Goal: Task Accomplishment & Management: Complete application form

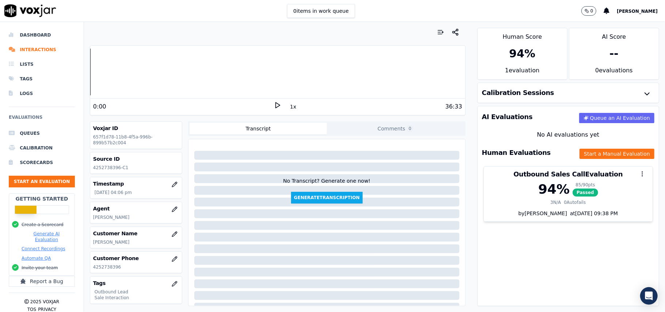
scroll to position [49, 0]
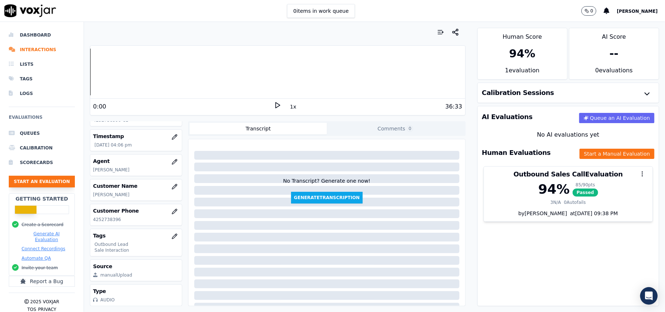
click at [57, 183] on button "Start an Evaluation" at bounding box center [42, 182] width 66 height 12
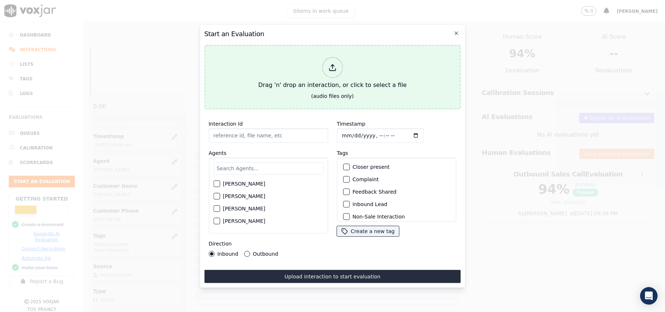
click at [342, 62] on div at bounding box center [332, 67] width 20 height 20
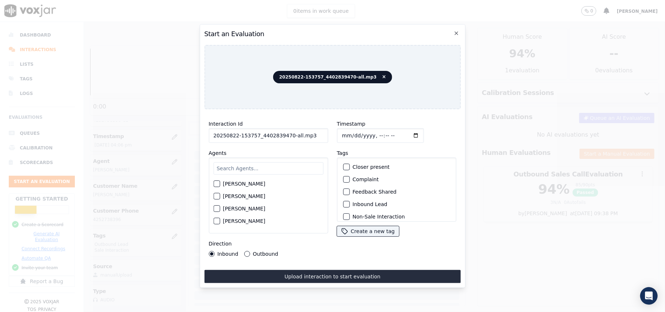
drag, startPoint x: 308, startPoint y: 135, endPoint x: 287, endPoint y: 141, distance: 22.0
click at [287, 141] on div "Interaction Id 20250822-153757_4402839470-all.mp3 Agents [PERSON_NAME] [PERSON_…" at bounding box center [268, 188] width 128 height 146
type input "20250822-153757_4402839470-C1"
click at [349, 131] on input "Timestamp" at bounding box center [380, 135] width 87 height 15
type input "[DATE]T16:47"
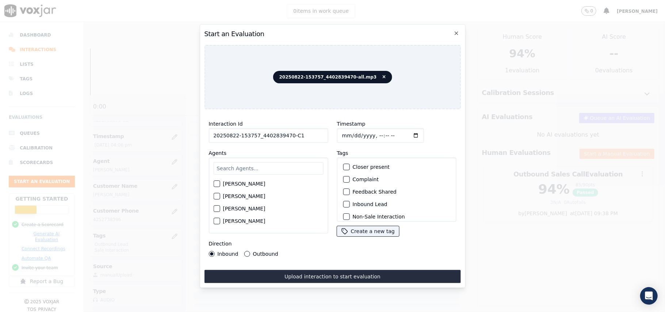
click at [295, 162] on input "text" at bounding box center [268, 168] width 110 height 12
type input "[PERSON_NAME]"
click at [236, 184] on label "[PERSON_NAME]" at bounding box center [244, 185] width 42 height 5
click at [220, 184] on button "[PERSON_NAME]" at bounding box center [216, 186] width 7 height 7
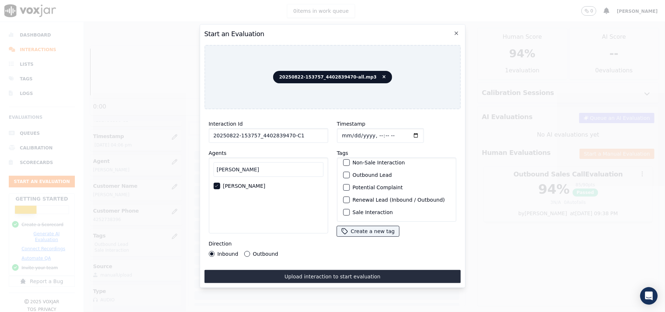
scroll to position [64, 0]
click at [343, 210] on div "button" at bounding box center [345, 212] width 5 height 5
click at [343, 172] on div "button" at bounding box center [345, 174] width 5 height 5
click at [244, 251] on button "Outbound" at bounding box center [247, 254] width 6 height 6
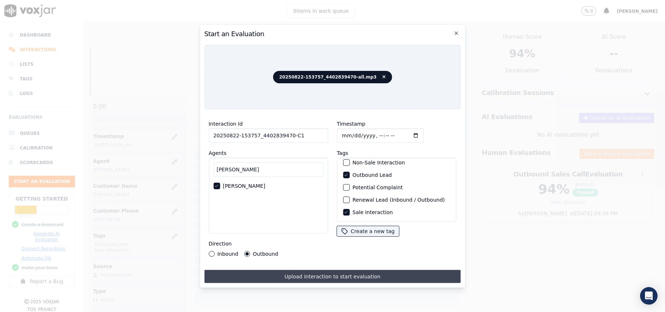
click at [288, 270] on button "Upload interaction to start evaluation" at bounding box center [332, 276] width 256 height 13
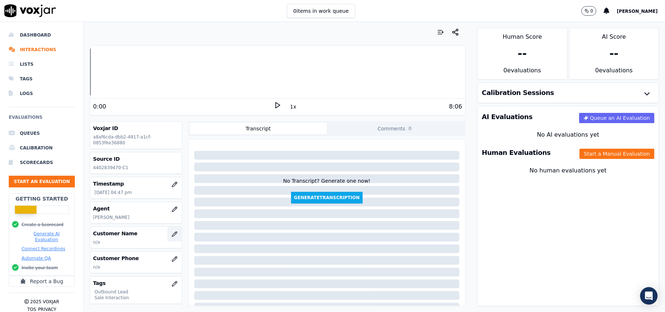
click at [172, 237] on icon "button" at bounding box center [175, 234] width 6 height 6
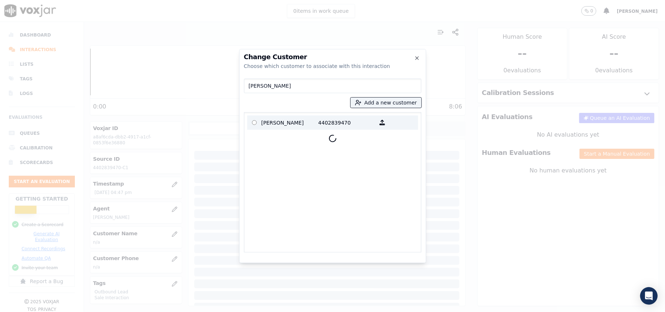
type input "[PERSON_NAME]"
click at [297, 126] on p "[PERSON_NAME]" at bounding box center [289, 122] width 57 height 11
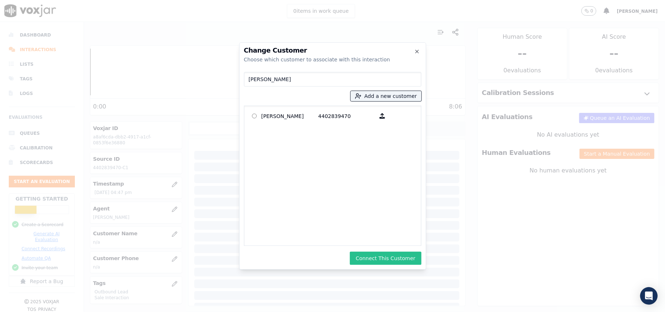
click at [379, 259] on button "Connect This Customer" at bounding box center [385, 258] width 71 height 13
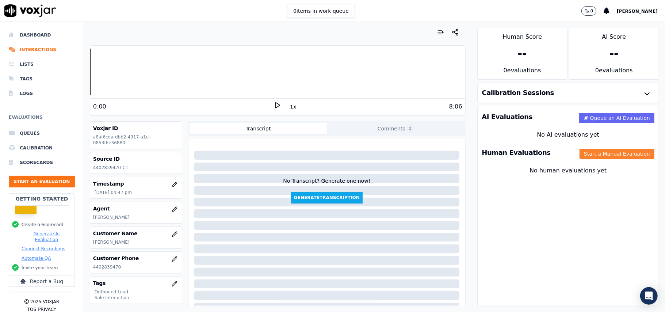
click at [579, 158] on button "Start a Manual Evaluation" at bounding box center [616, 154] width 75 height 10
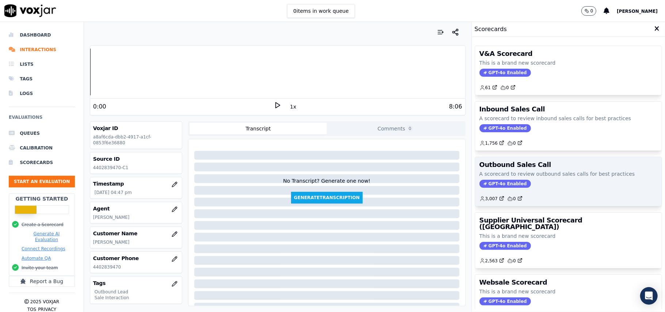
click at [487, 184] on span "GPT-4o Enabled" at bounding box center [504, 184] width 51 height 8
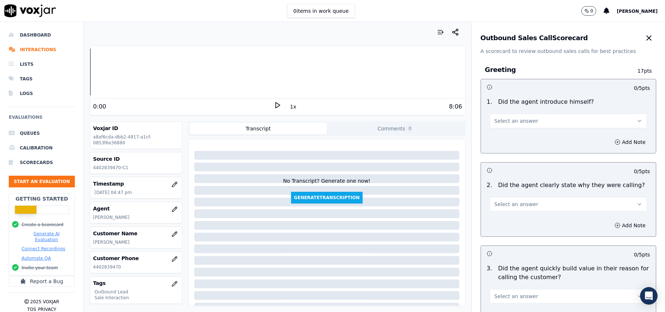
click at [519, 122] on span "Select an answer" at bounding box center [516, 120] width 44 height 7
click at [513, 149] on div "No" at bounding box center [552, 149] width 141 height 12
click at [610, 141] on button "Add Note" at bounding box center [630, 142] width 40 height 10
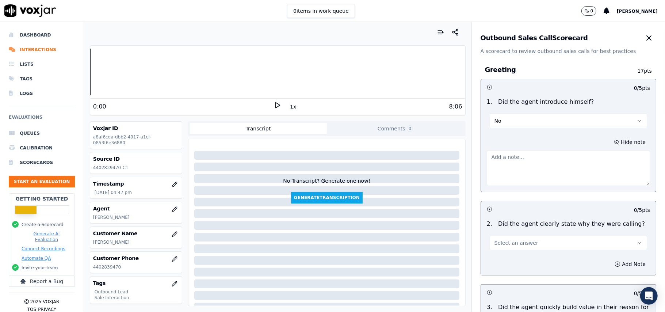
click at [334, 142] on div "No Transcript? Generate one now! Generate Transcription" at bounding box center [326, 172] width 271 height 61
click at [525, 168] on textarea at bounding box center [568, 168] width 163 height 36
paste textarea "@02:59 – Call got transferred to agent [PERSON_NAME], but he did not introduce …"
click at [358, 136] on div "Transcript Comments 0 No Transcript? Generate one now! Generate Transcription A…" at bounding box center [326, 213] width 277 height 185
click at [487, 154] on textarea "@02:59 – Call got transferred to agent [PERSON_NAME], but he did not introduce …" at bounding box center [568, 168] width 163 height 36
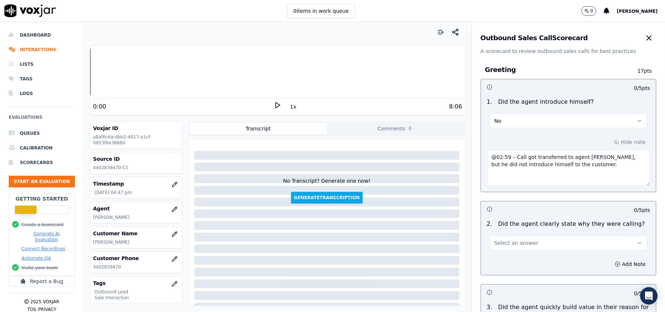
click at [500, 163] on textarea "@02:59 – Call got transferred to agent [PERSON_NAME], but he did not introduce …" at bounding box center [568, 168] width 163 height 36
click at [500, 158] on textarea "@02:59 – Call got transferred to agent [PERSON_NAME], but he did not introduce …" at bounding box center [568, 168] width 163 height 36
paste textarea "Call ID: 153757"
type textarea "Call ID: 153757 @02:59 – Call got transferred to agent [PERSON_NAME], but he di…"
click at [496, 246] on span "Select an answer" at bounding box center [516, 242] width 44 height 7
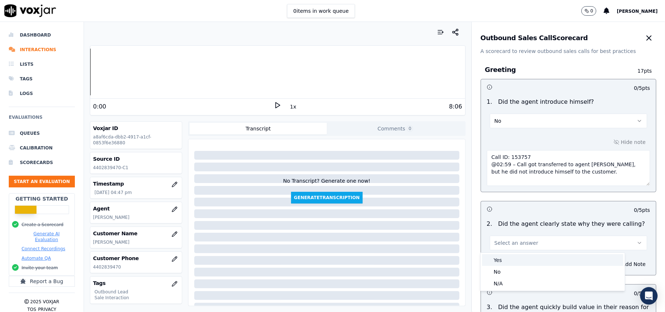
click at [504, 262] on div "Yes" at bounding box center [552, 260] width 141 height 12
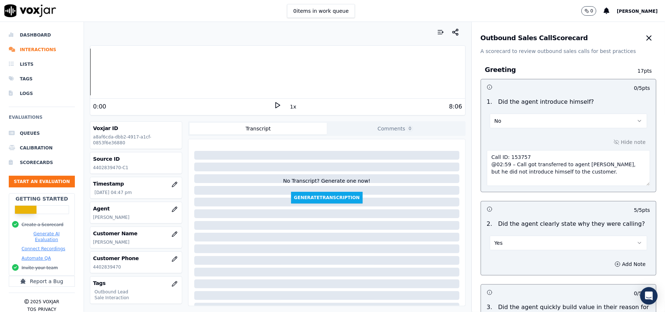
scroll to position [1860, 0]
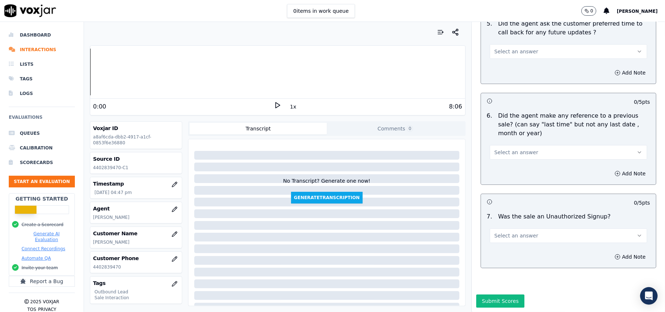
click at [512, 232] on span "Select an answer" at bounding box center [516, 235] width 44 height 7
click at [518, 243] on div "No" at bounding box center [552, 242] width 141 height 12
click at [518, 149] on span "Select an answer" at bounding box center [516, 152] width 44 height 7
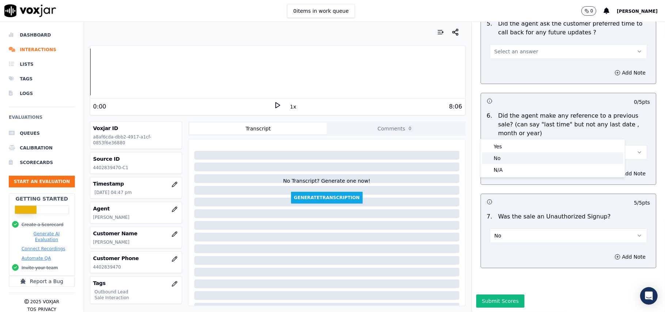
click at [514, 157] on div "No" at bounding box center [552, 158] width 141 height 12
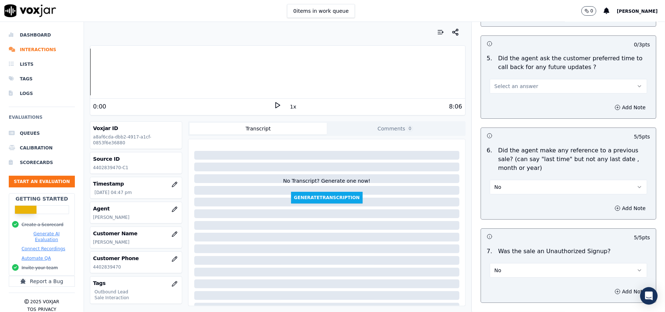
scroll to position [1763, 0]
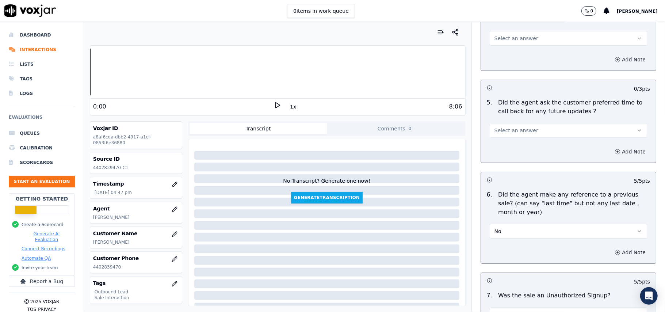
click at [530, 123] on button "Select an answer" at bounding box center [568, 130] width 157 height 15
click at [530, 144] on div "Yes" at bounding box center [552, 143] width 141 height 12
click at [530, 129] on button "Yes" at bounding box center [568, 130] width 157 height 15
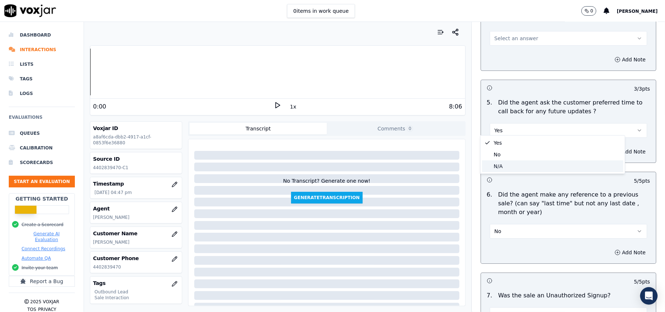
click at [528, 165] on div "N/A" at bounding box center [552, 166] width 141 height 12
click at [525, 125] on button "N/A" at bounding box center [568, 130] width 157 height 15
click at [522, 156] on div "No" at bounding box center [552, 155] width 141 height 12
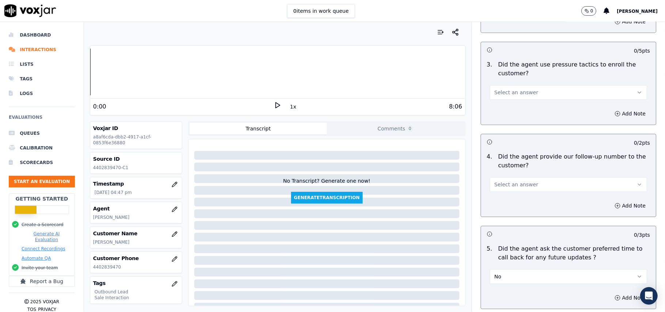
click at [512, 181] on span "Select an answer" at bounding box center [516, 184] width 44 height 7
click at [507, 201] on div "Yes" at bounding box center [552, 197] width 141 height 12
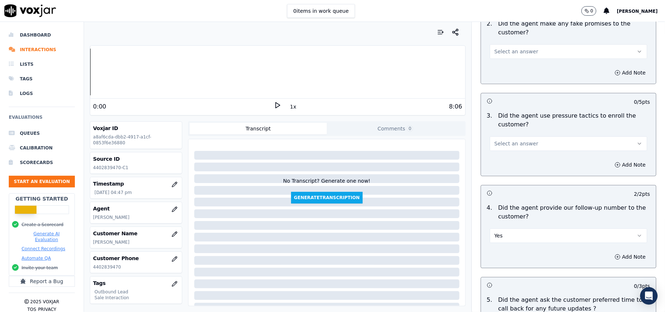
scroll to position [1519, 0]
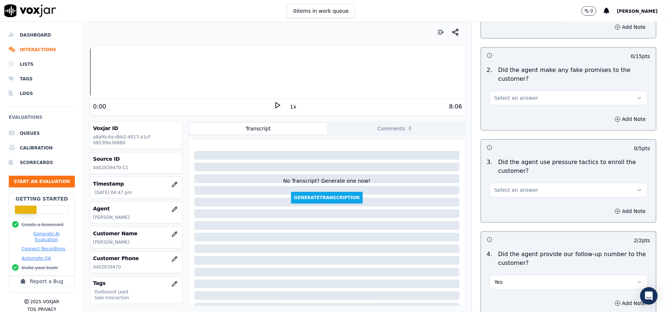
click at [506, 186] on span "Select an answer" at bounding box center [516, 189] width 44 height 7
click at [501, 213] on div "No" at bounding box center [552, 214] width 141 height 12
click at [517, 103] on div "2 . Did the agent make any fake promises to the customer? Select an answer" at bounding box center [568, 85] width 175 height 45
click at [515, 95] on span "Select an answer" at bounding box center [516, 97] width 44 height 7
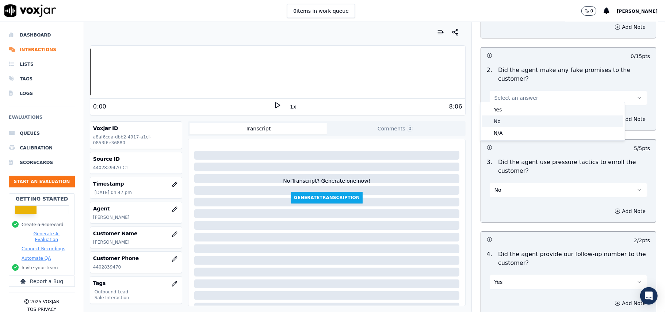
click at [508, 122] on div "No" at bounding box center [552, 121] width 141 height 12
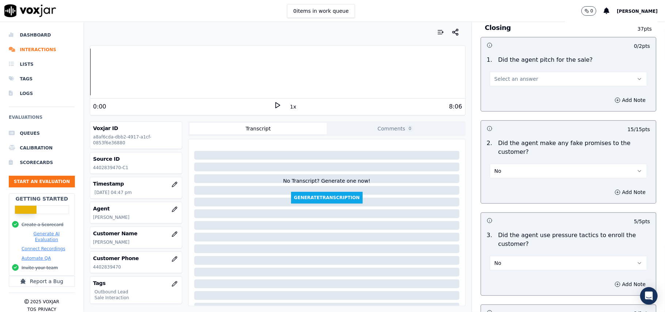
scroll to position [1373, 0]
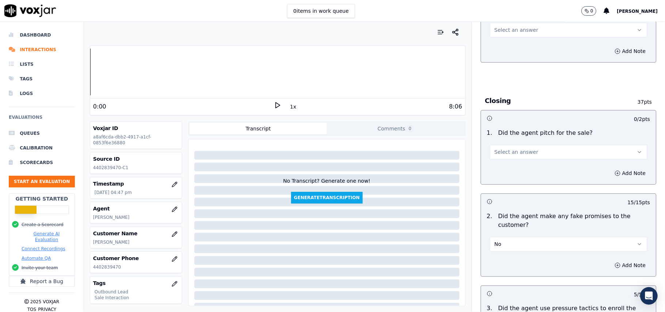
click at [509, 148] on span "Select an answer" at bounding box center [516, 151] width 44 height 7
click at [509, 166] on div "Yes" at bounding box center [552, 163] width 141 height 12
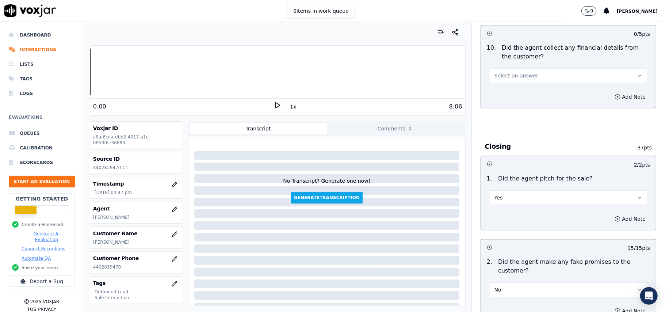
scroll to position [1276, 0]
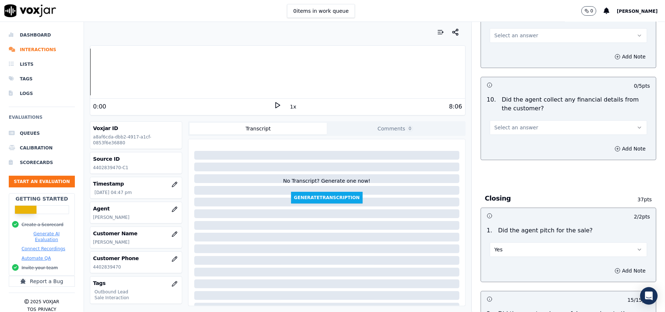
click at [524, 120] on button "Select an answer" at bounding box center [568, 127] width 157 height 15
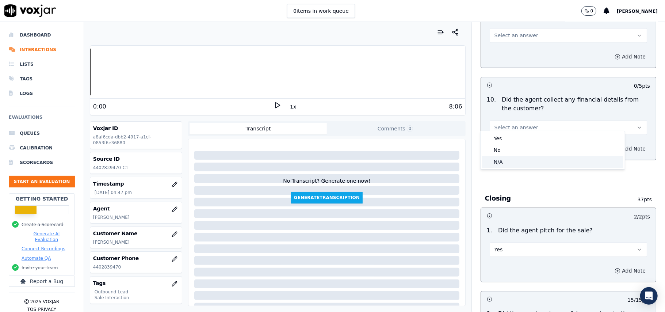
click at [504, 157] on div "N/A" at bounding box center [552, 162] width 141 height 12
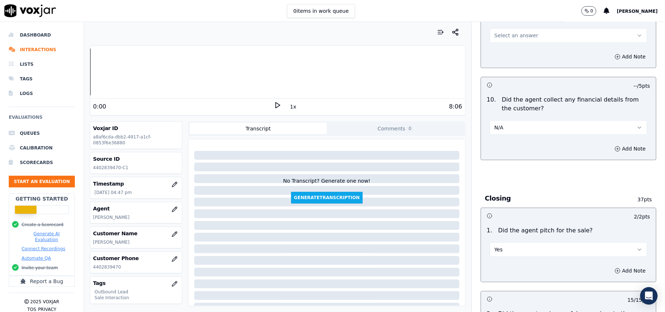
click at [507, 126] on button "N/A" at bounding box center [568, 127] width 157 height 15
click at [493, 151] on div "No" at bounding box center [552, 150] width 141 height 12
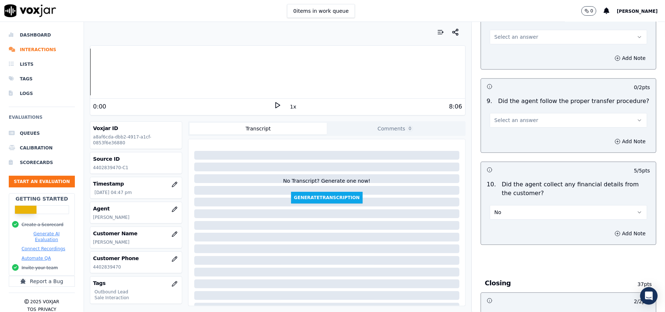
scroll to position [1179, 0]
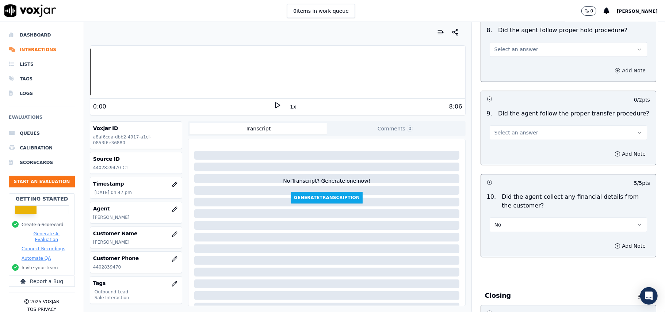
click at [506, 129] on span "Select an answer" at bounding box center [516, 132] width 44 height 7
click at [506, 143] on div "Yes" at bounding box center [552, 144] width 141 height 12
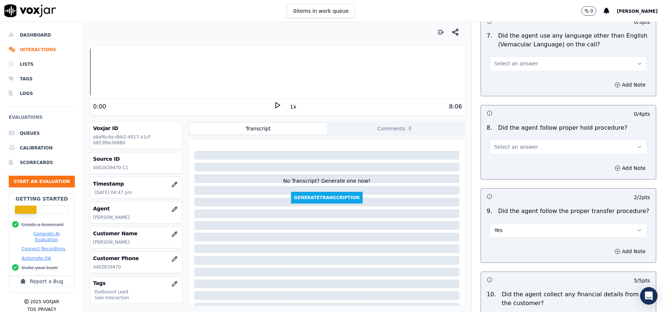
click at [496, 226] on button "Yes" at bounding box center [568, 230] width 157 height 15
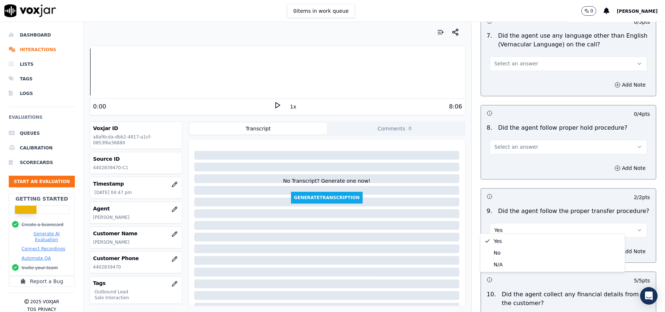
click at [514, 145] on button "Select an answer" at bounding box center [568, 146] width 157 height 15
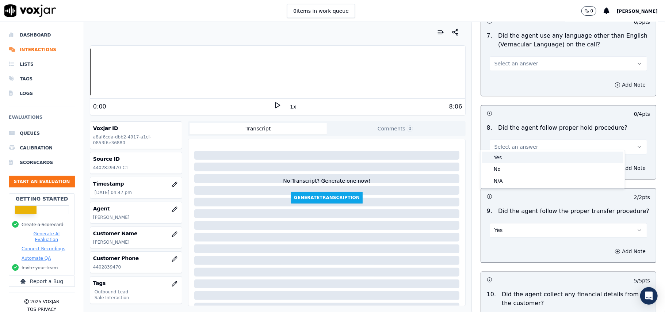
click at [516, 155] on div "Yes" at bounding box center [552, 158] width 141 height 12
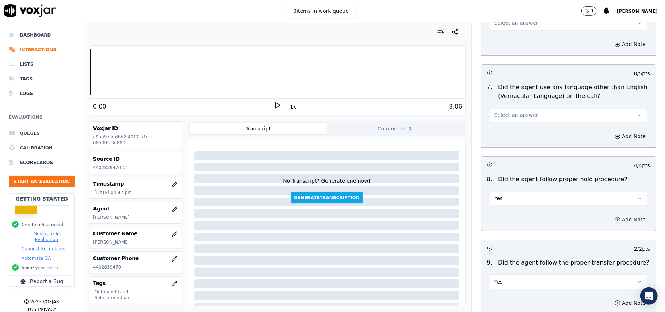
scroll to position [935, 0]
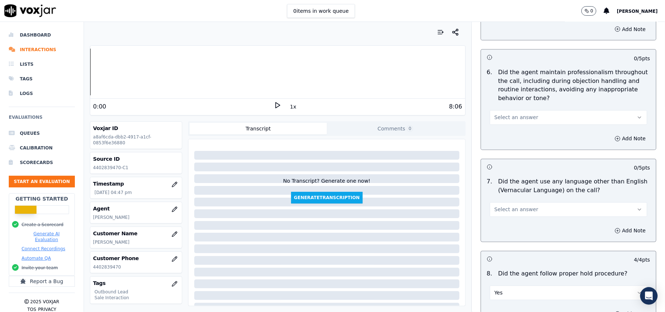
drag, startPoint x: 516, startPoint y: 202, endPoint x: 517, endPoint y: 208, distance: 5.6
click at [517, 206] on span "Select an answer" at bounding box center [516, 209] width 44 height 7
click at [509, 234] on div "No" at bounding box center [552, 232] width 141 height 12
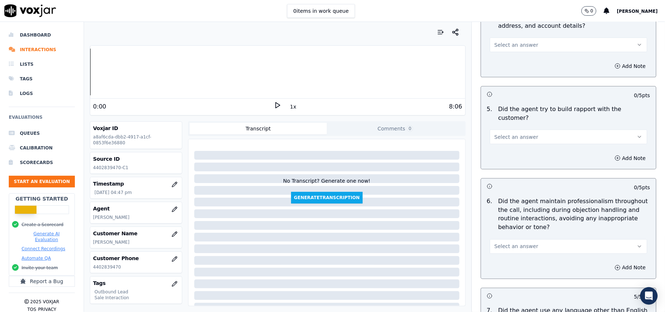
scroll to position [789, 0]
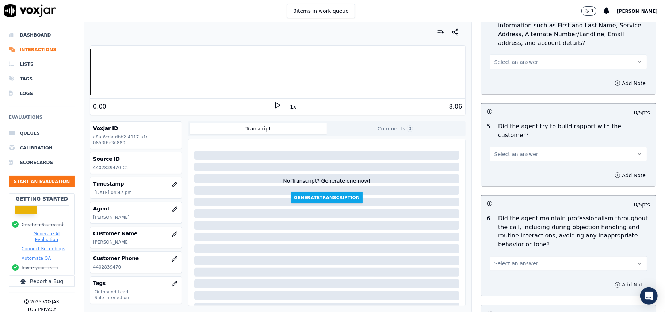
click at [533, 202] on div "0 / 5 pts 6 . Did the agent maintain professionalism throughout the call, inclu…" at bounding box center [569, 245] width 176 height 101
click at [524, 260] on button "Select an answer" at bounding box center [568, 263] width 157 height 15
click at [500, 280] on div "No" at bounding box center [552, 286] width 141 height 12
drag, startPoint x: 497, startPoint y: 256, endPoint x: 501, endPoint y: 264, distance: 9.3
click at [499, 256] on button "No" at bounding box center [568, 263] width 157 height 15
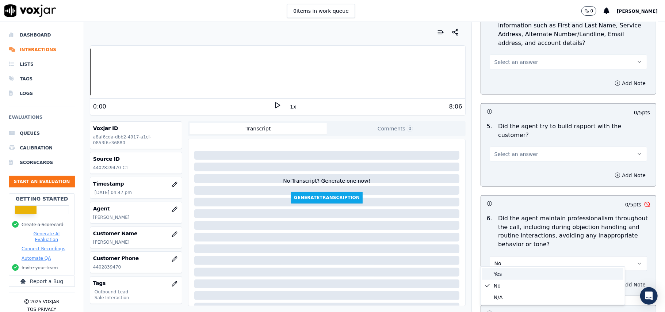
click at [501, 272] on div "Yes" at bounding box center [552, 274] width 141 height 12
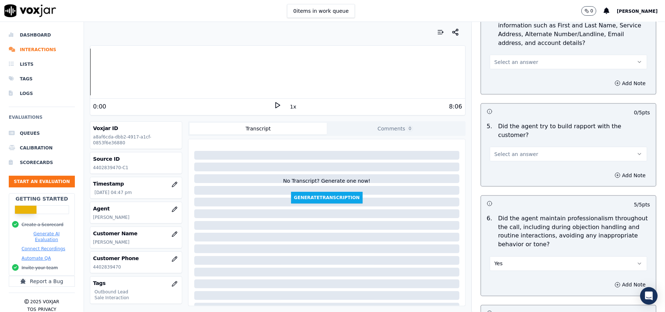
click at [514, 150] on span "Select an answer" at bounding box center [516, 153] width 44 height 7
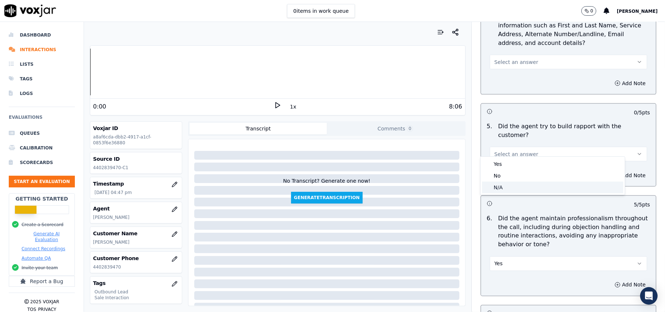
click at [504, 187] on div "N/A" at bounding box center [552, 187] width 141 height 12
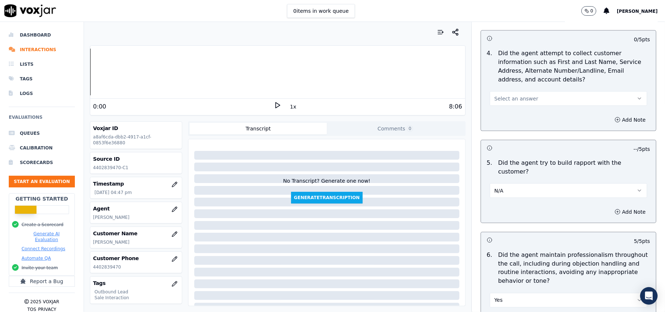
scroll to position [692, 0]
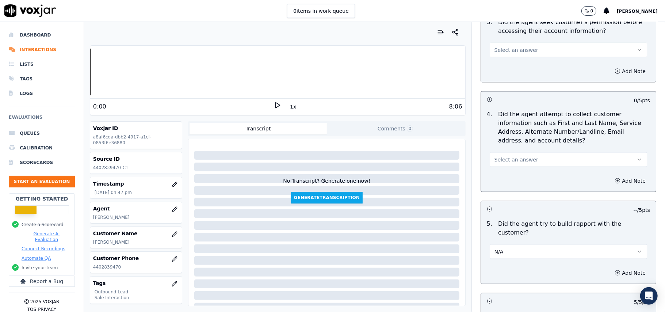
click at [517, 151] on div "Select an answer" at bounding box center [568, 156] width 169 height 22
click at [516, 160] on span "Select an answer" at bounding box center [516, 159] width 44 height 7
click at [513, 199] on div "N/A" at bounding box center [552, 201] width 141 height 12
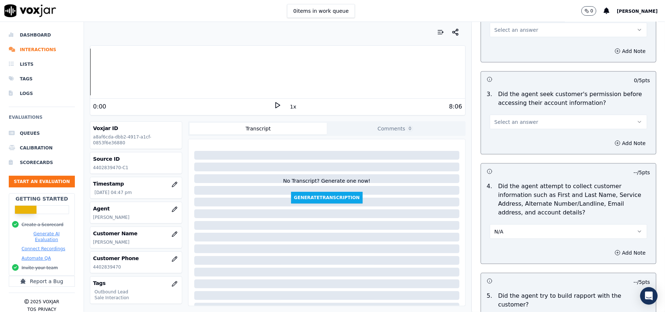
scroll to position [545, 0]
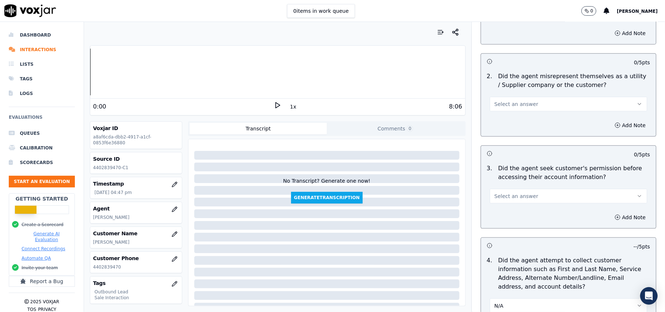
click at [508, 198] on span "Select an answer" at bounding box center [516, 195] width 44 height 7
click at [507, 215] on div "Yes" at bounding box center [552, 214] width 141 height 12
click at [505, 133] on div "Add Note" at bounding box center [568, 125] width 175 height 22
click at [512, 106] on span "Select an answer" at bounding box center [516, 103] width 44 height 7
click at [513, 137] on div "No" at bounding box center [552, 134] width 141 height 12
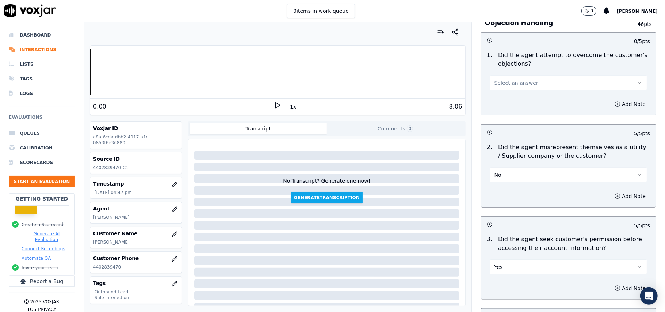
scroll to position [399, 0]
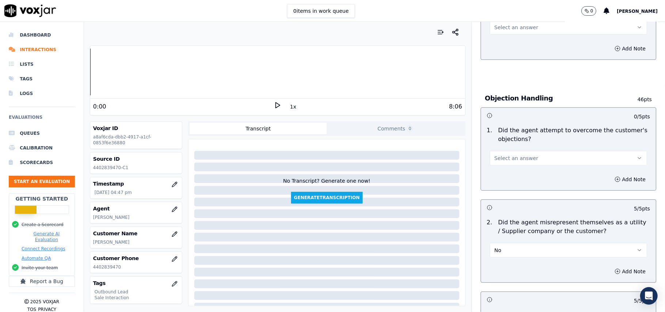
click at [525, 155] on button "Select an answer" at bounding box center [568, 158] width 157 height 15
click at [518, 176] on div "Yes" at bounding box center [552, 176] width 141 height 12
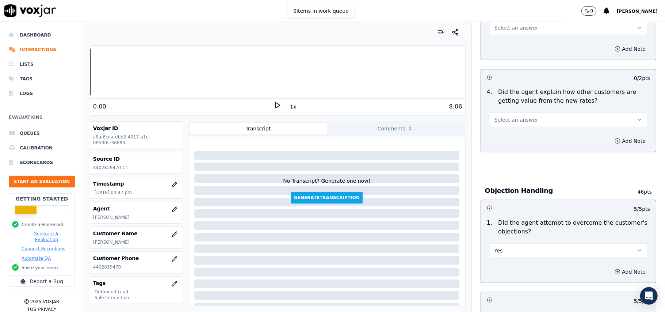
scroll to position [253, 0]
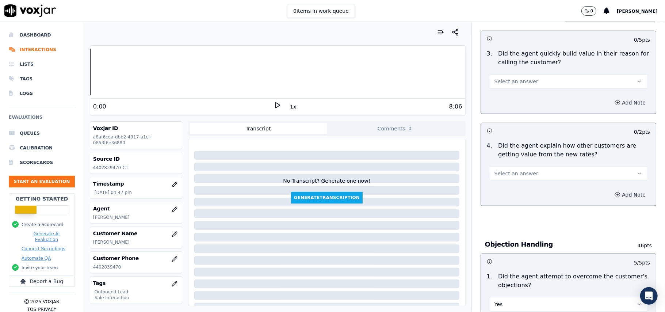
click at [512, 179] on button "Select an answer" at bounding box center [568, 173] width 157 height 15
click at [507, 192] on div "Yes" at bounding box center [552, 191] width 141 height 12
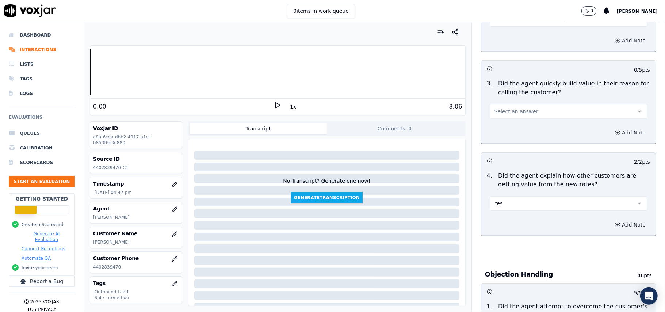
scroll to position [107, 0]
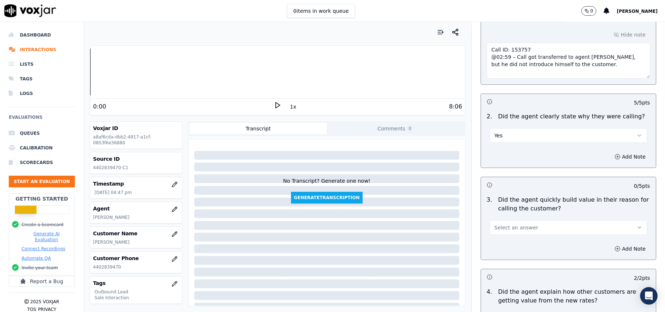
click at [497, 236] on div "3 . Did the agent quickly build value in their reason for calling the customer?…" at bounding box center [568, 214] width 175 height 45
click at [513, 227] on span "Select an answer" at bounding box center [516, 227] width 44 height 7
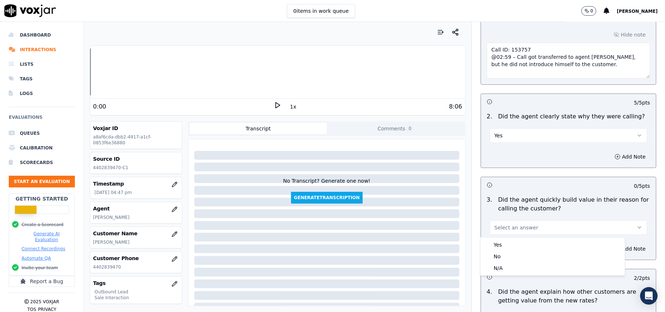
click at [513, 237] on div "Yes No N/A" at bounding box center [553, 256] width 144 height 38
click at [513, 244] on div "Yes" at bounding box center [552, 245] width 141 height 12
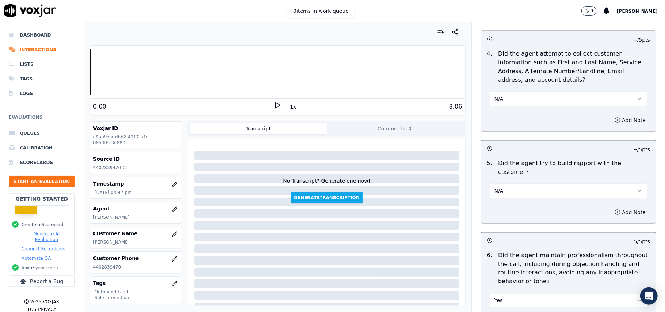
scroll to position [1860, 0]
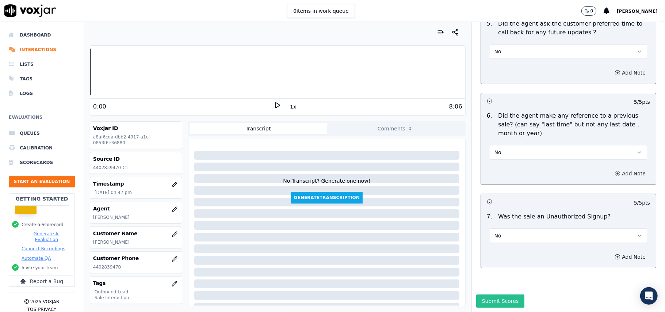
click at [481, 294] on button "Submit Scores" at bounding box center [500, 300] width 49 height 13
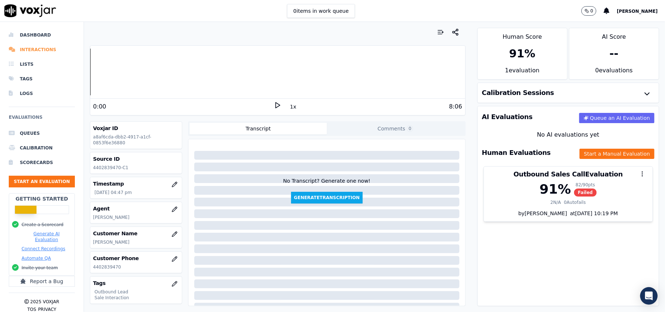
click at [23, 50] on li "Interactions" at bounding box center [42, 49] width 66 height 15
